Goal: Task Accomplishment & Management: Manage account settings

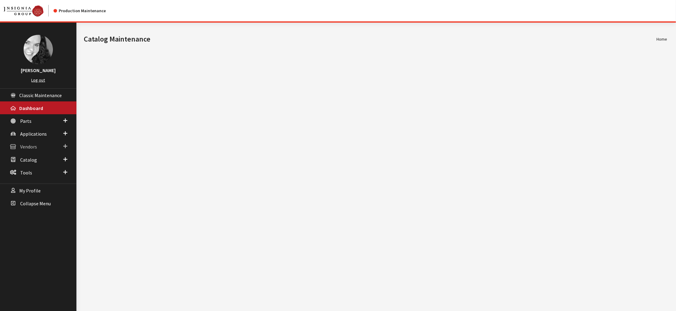
click at [31, 150] on span "Vendors" at bounding box center [28, 147] width 17 height 6
click at [32, 176] on link "Distributor Search" at bounding box center [38, 170] width 76 height 11
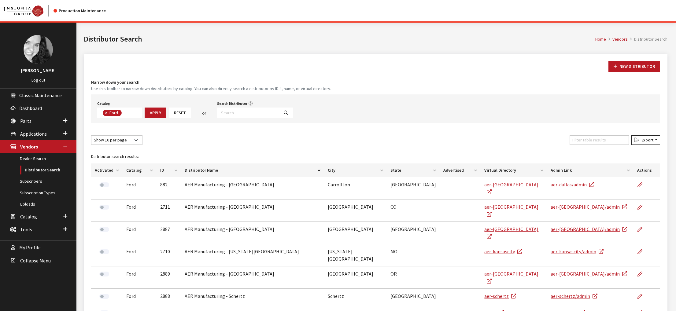
click at [278, 118] on input "Search Distributor" at bounding box center [248, 113] width 62 height 11
type input "rocky"
select select
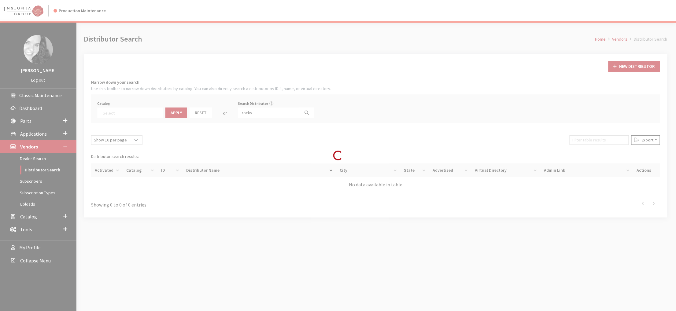
scroll to position [49, 0]
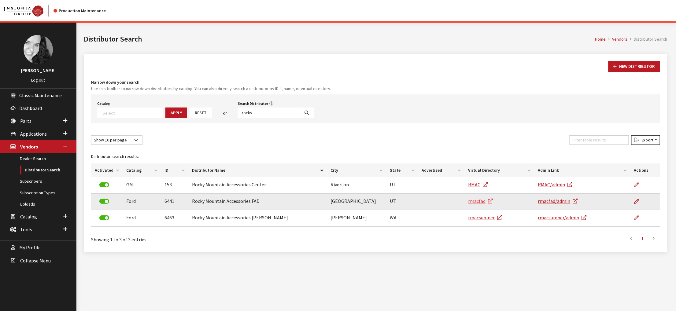
click at [483, 204] on link "rmacfad" at bounding box center [480, 201] width 25 height 6
click at [635, 204] on icon at bounding box center [636, 201] width 5 height 5
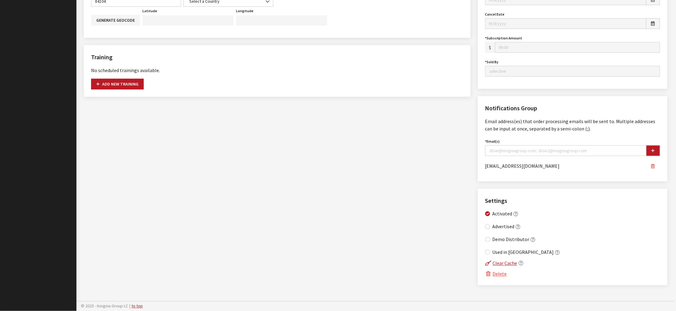
scroll to position [477, 0]
click at [512, 260] on button "Clear Cache" at bounding box center [501, 264] width 32 height 8
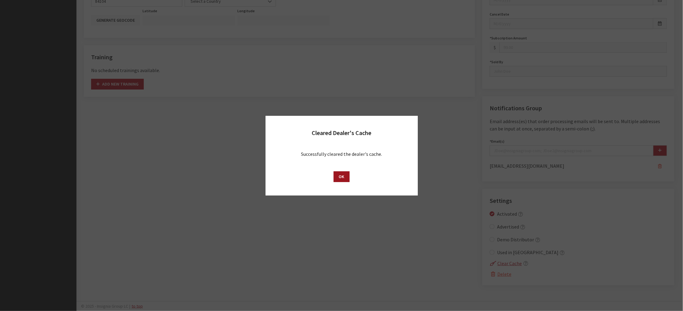
click at [343, 182] on button "OK" at bounding box center [342, 177] width 16 height 11
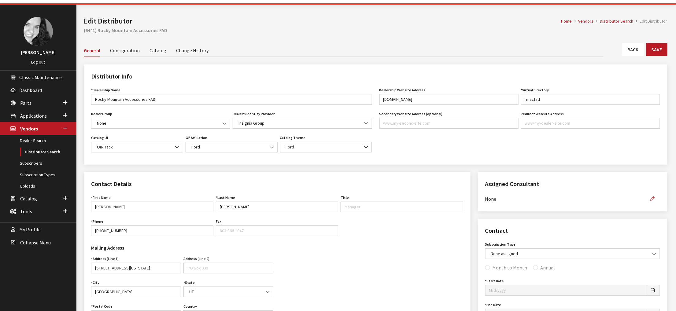
scroll to position [0, 0]
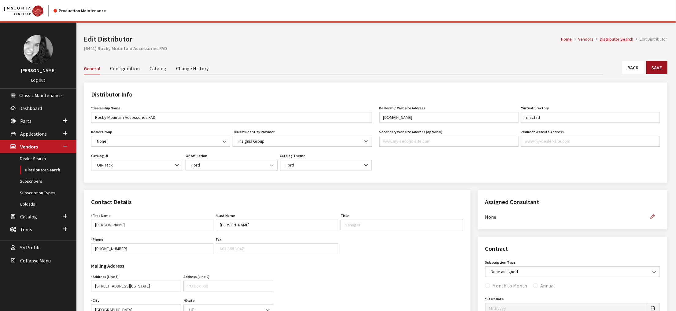
click at [657, 74] on button "Save" at bounding box center [657, 67] width 21 height 13
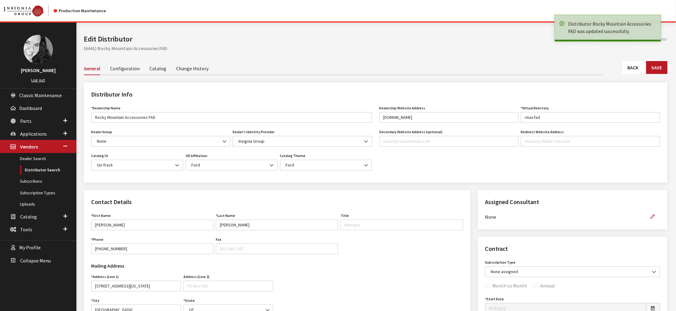
click at [623, 74] on link "Back" at bounding box center [633, 67] width 21 height 13
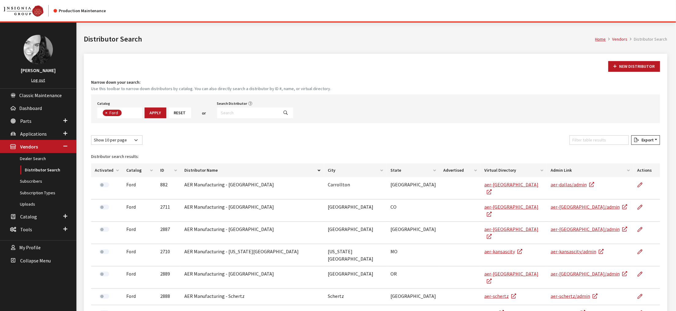
scroll to position [26, 0]
